Goal: Navigation & Orientation: Find specific page/section

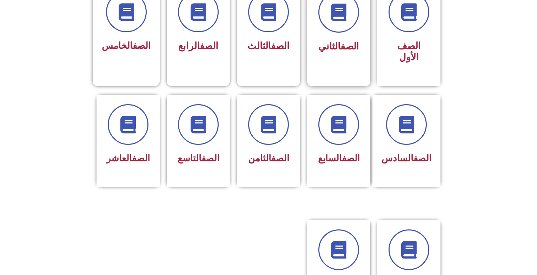
scroll to position [316, 0]
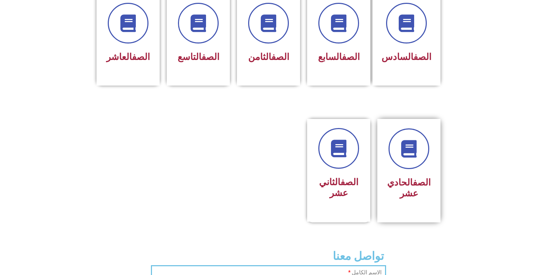
click at [405, 175] on div "الصف الحادي عشر" at bounding box center [409, 189] width 44 height 28
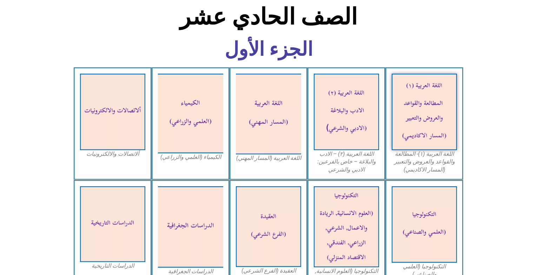
scroll to position [211, 0]
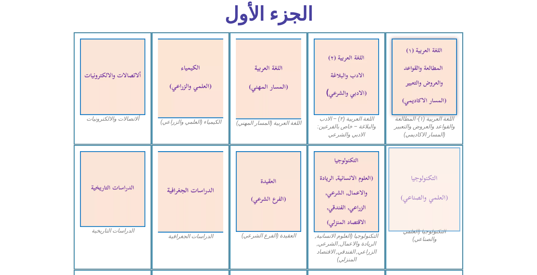
click at [445, 187] on img at bounding box center [425, 190] width 72 height 84
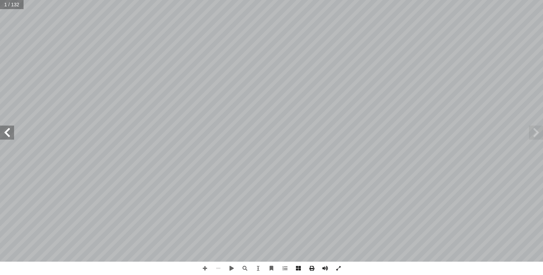
click at [7, 131] on span at bounding box center [7, 133] width 14 height 14
click at [538, 132] on span at bounding box center [536, 133] width 14 height 14
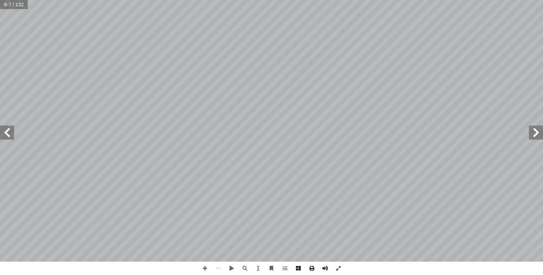
click at [13, 137] on span at bounding box center [7, 133] width 14 height 14
